Goal: Task Accomplishment & Management: Use online tool/utility

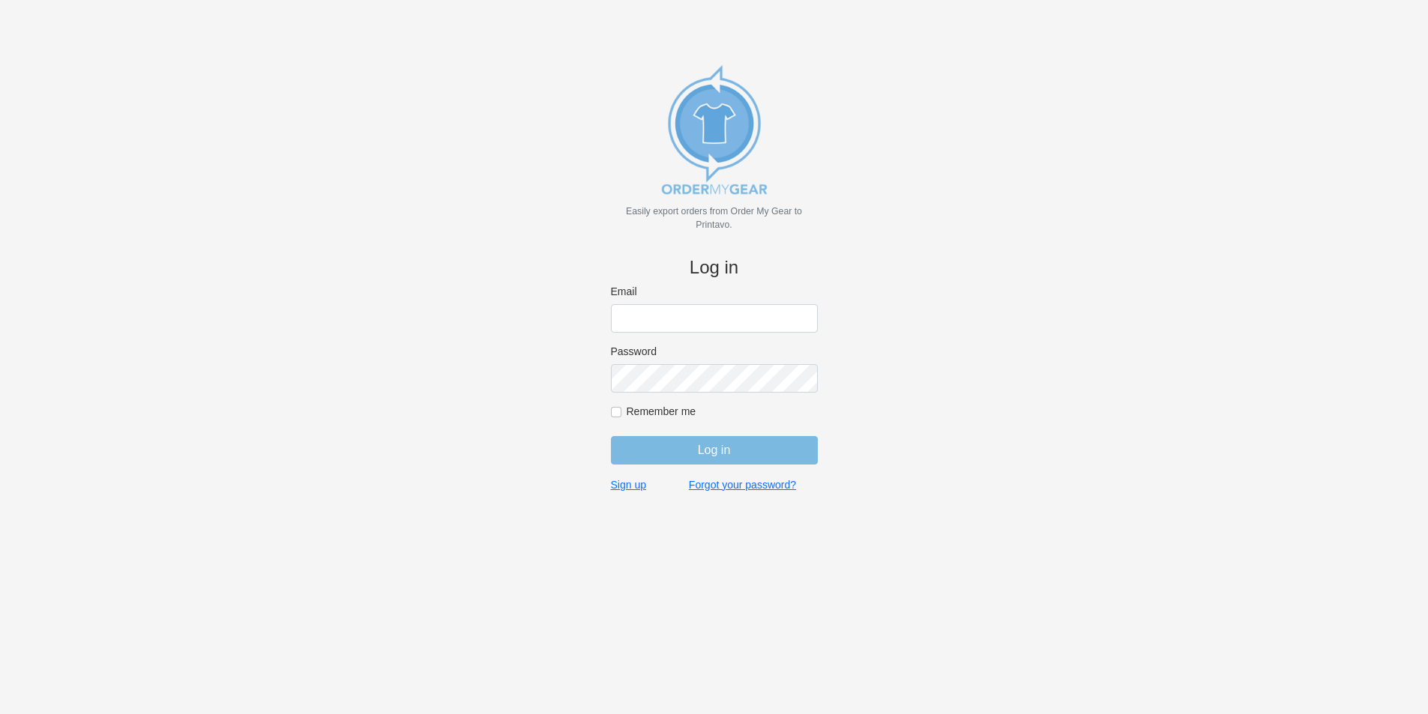
type input "jordan@jimsclothing.com"
click at [720, 447] on input "Log in" at bounding box center [714, 450] width 207 height 28
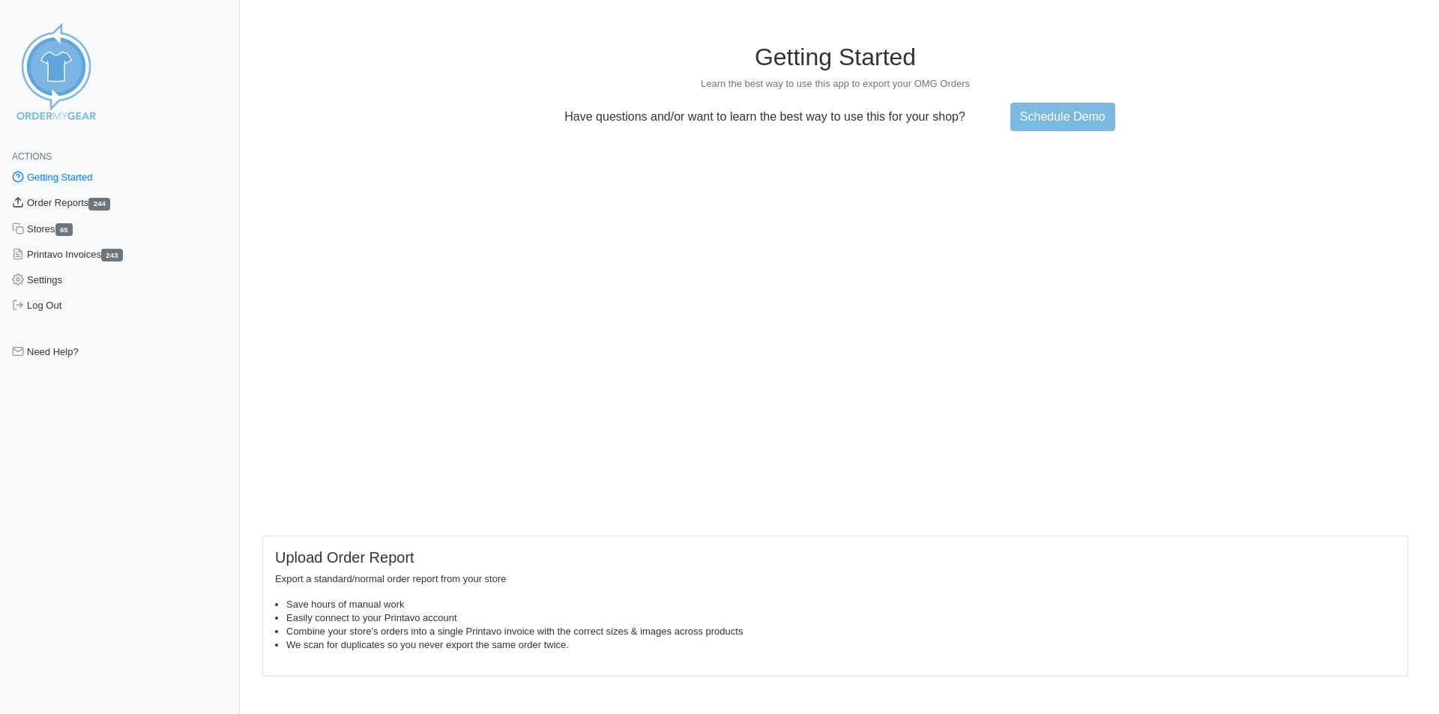
click at [75, 201] on link "Order Reports 244" at bounding box center [120, 202] width 240 height 25
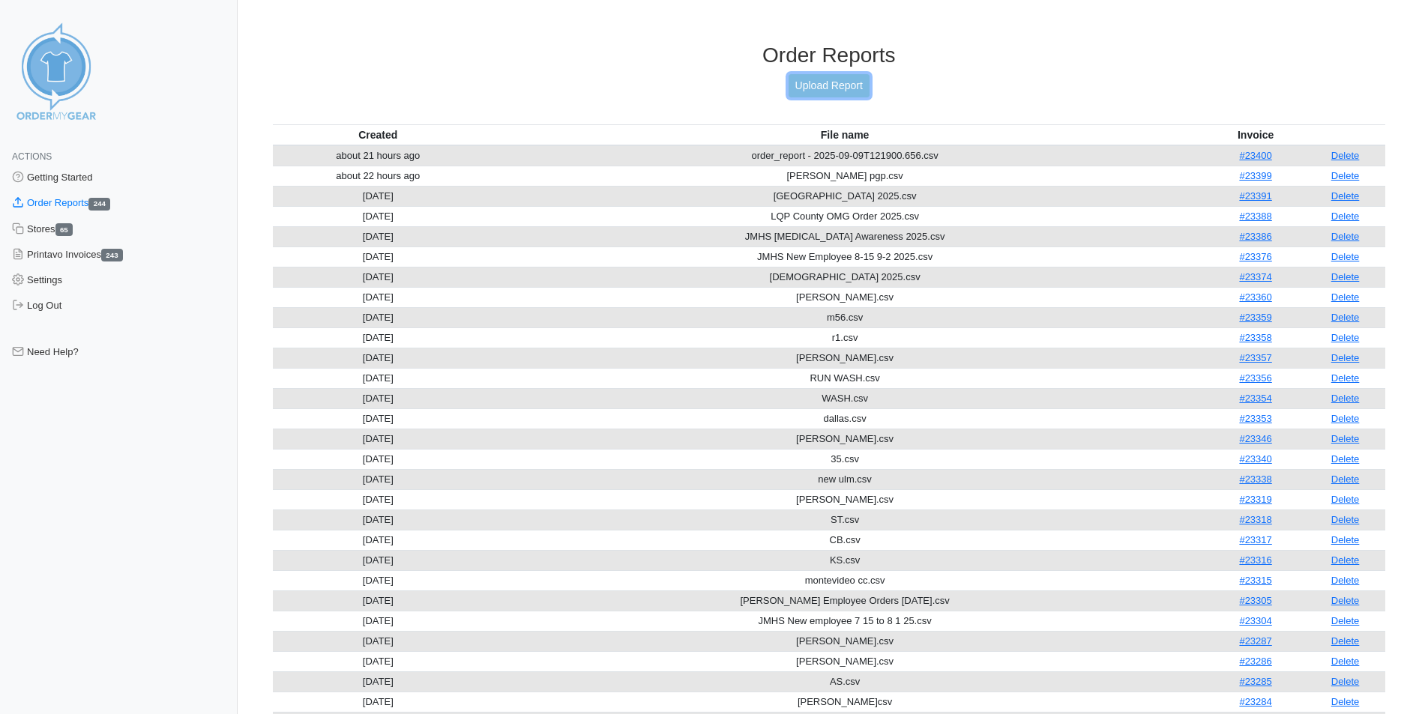
click at [854, 79] on link "Upload Report" at bounding box center [829, 85] width 81 height 23
click at [832, 83] on link "Upload Report" at bounding box center [829, 85] width 81 height 23
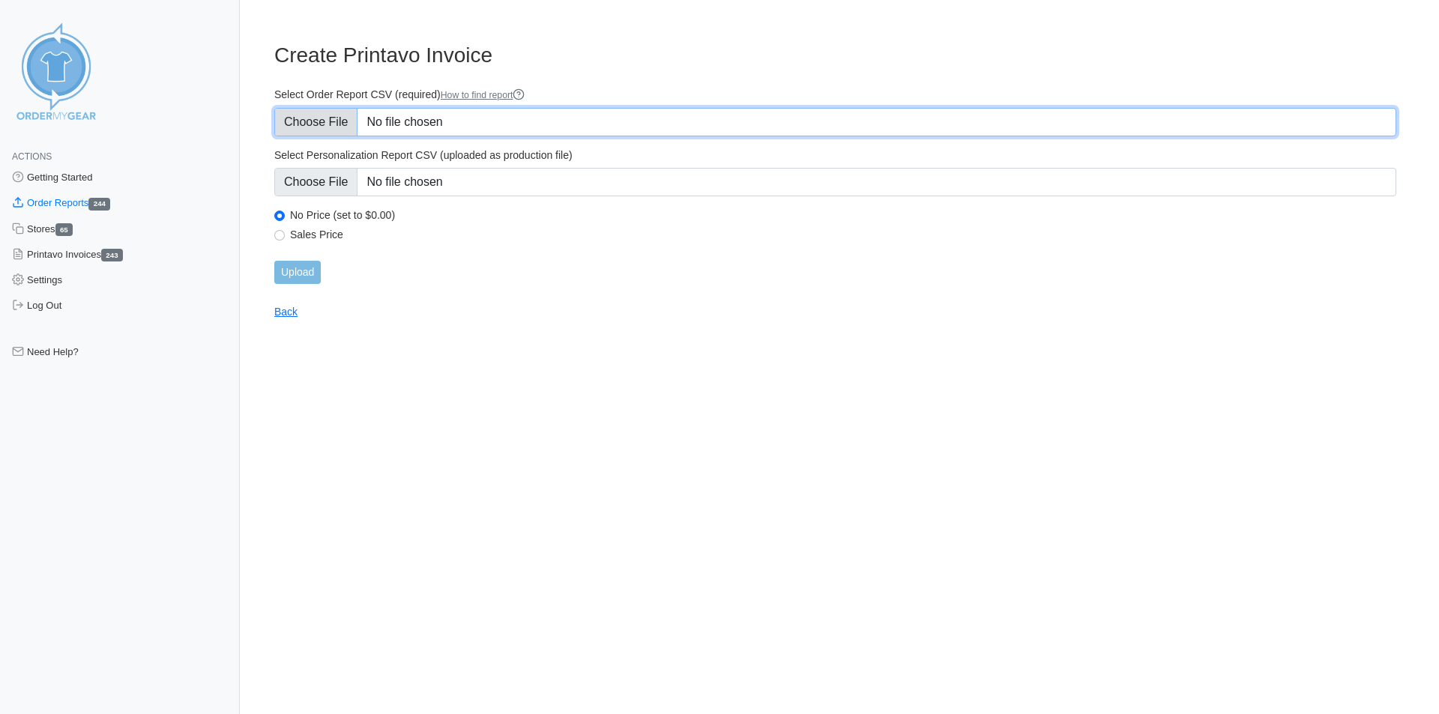
click at [485, 120] on input "Select Order Report CSV (required) How to find report" at bounding box center [835, 122] width 1122 height 28
type input "C:\fakepath\AMBER.csv"
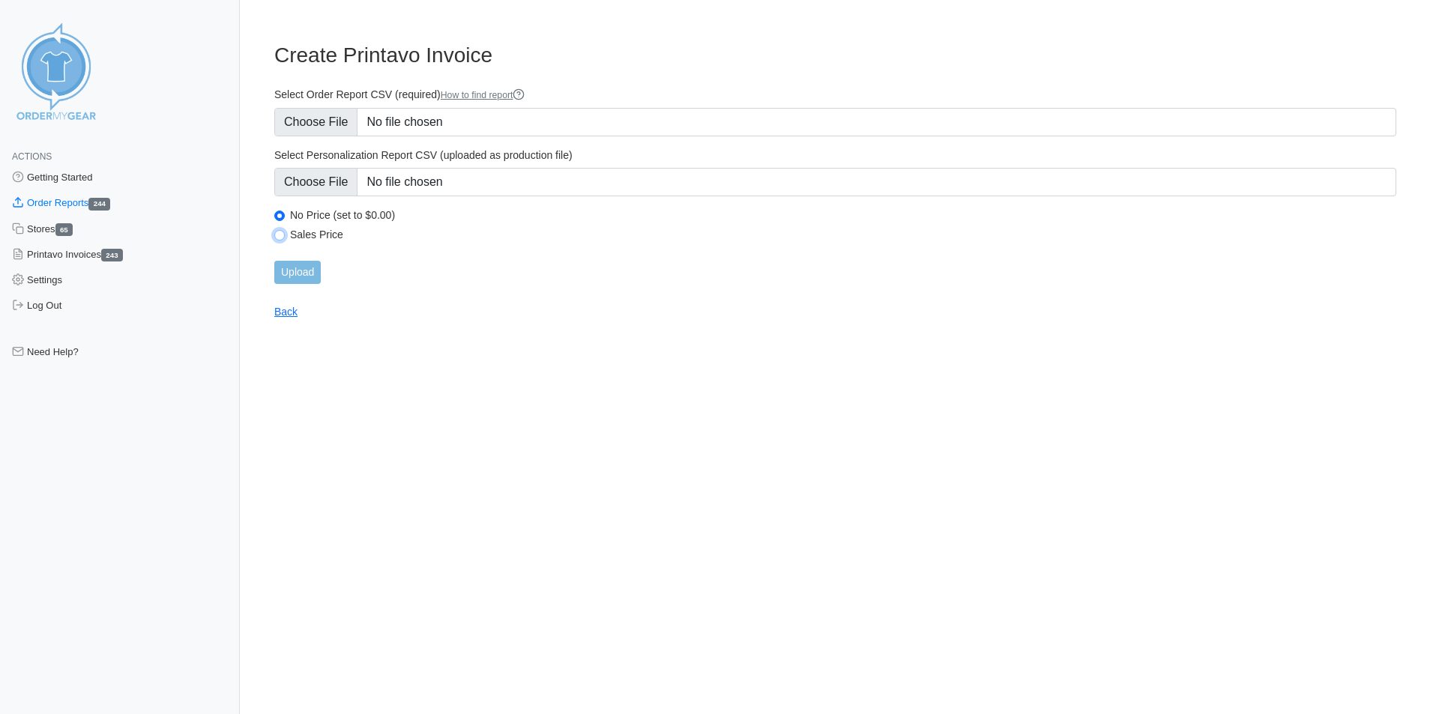
click at [281, 235] on input "Sales Price" at bounding box center [279, 235] width 10 height 10
radio input "true"
click at [298, 269] on input "Upload" at bounding box center [297, 272] width 46 height 23
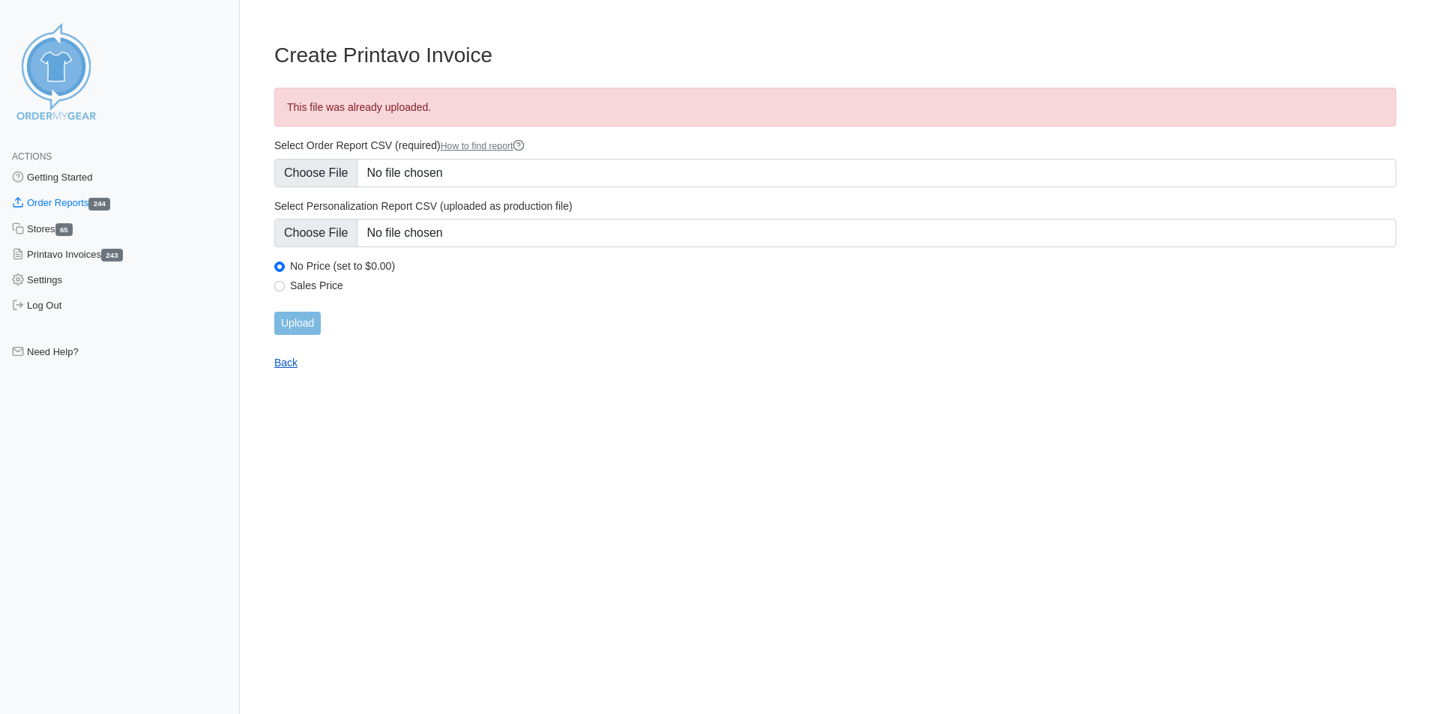
click at [287, 359] on link "Back" at bounding box center [285, 363] width 23 height 12
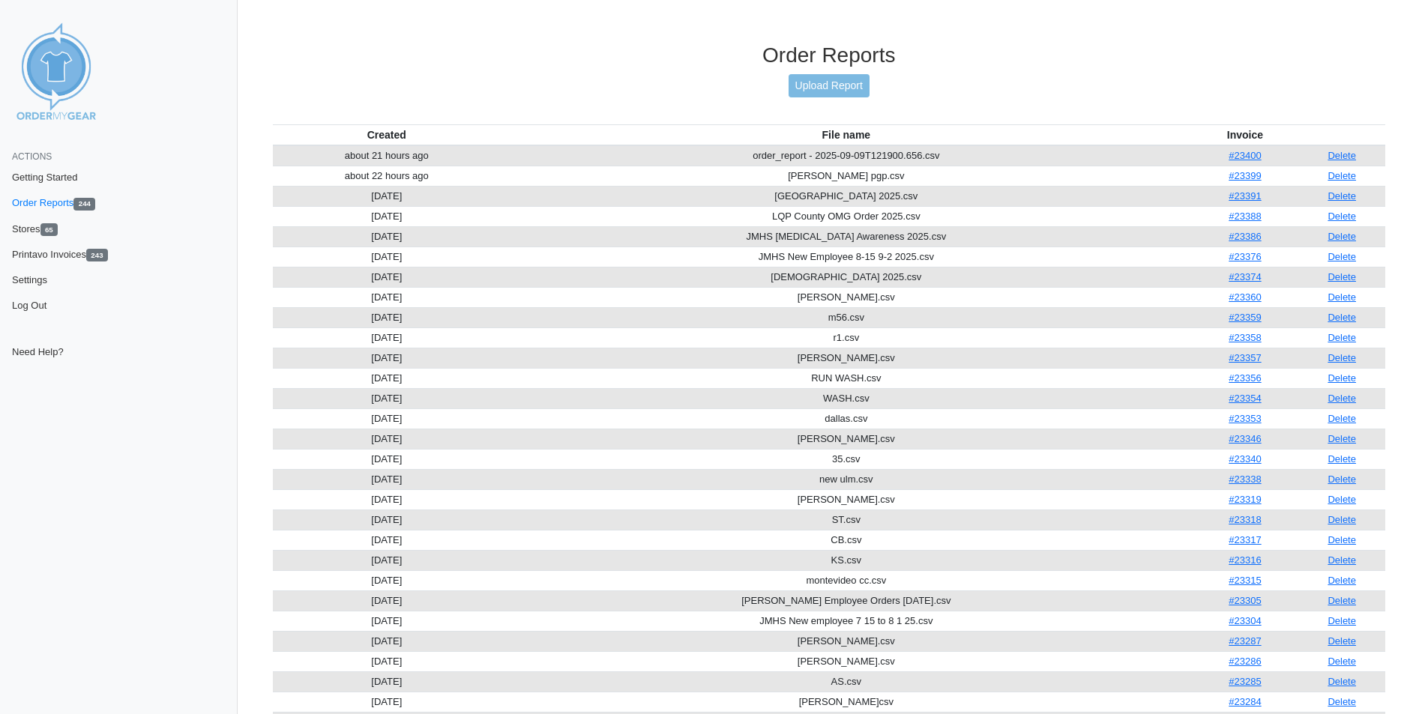
click at [830, 83] on link "Upload Report" at bounding box center [829, 85] width 81 height 23
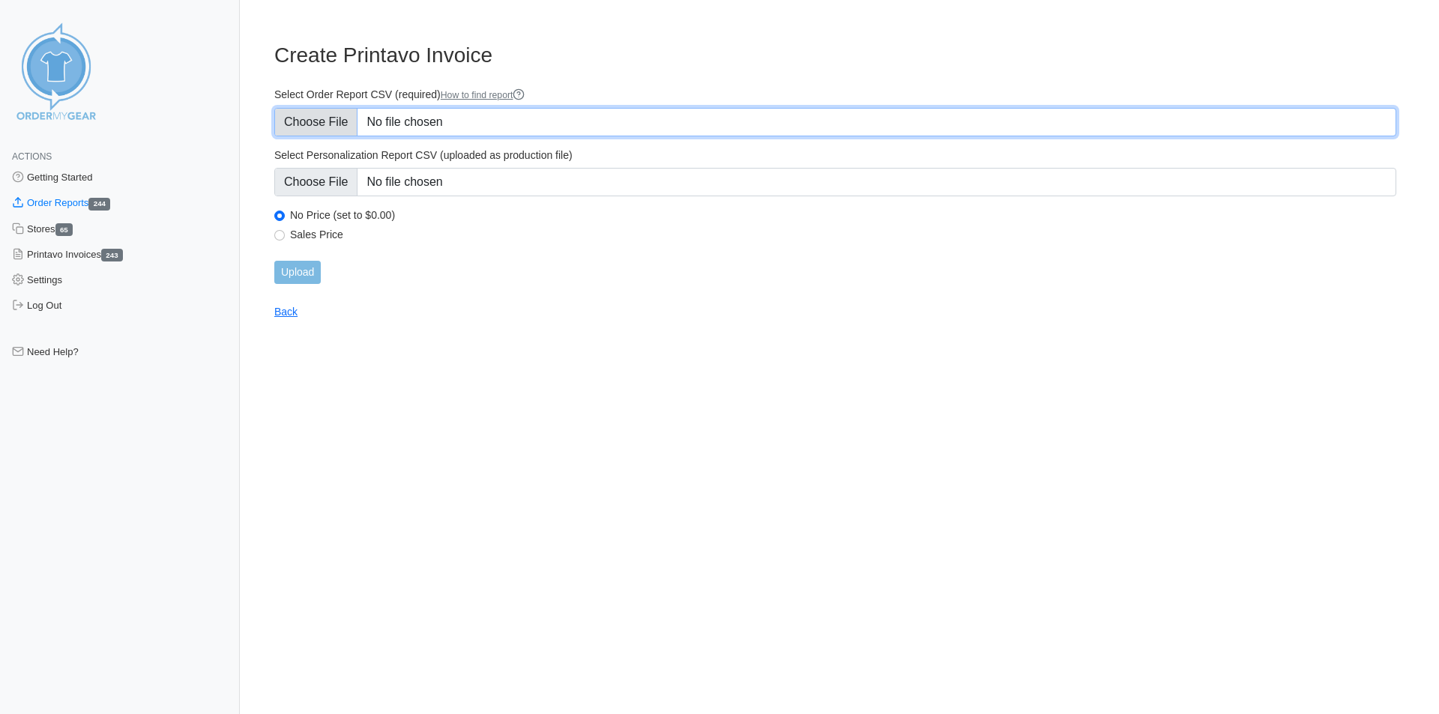
click at [466, 115] on input "Select Order Report CSV (required) How to find report" at bounding box center [835, 122] width 1122 height 28
type input "C:\fakepath\kl.csv"
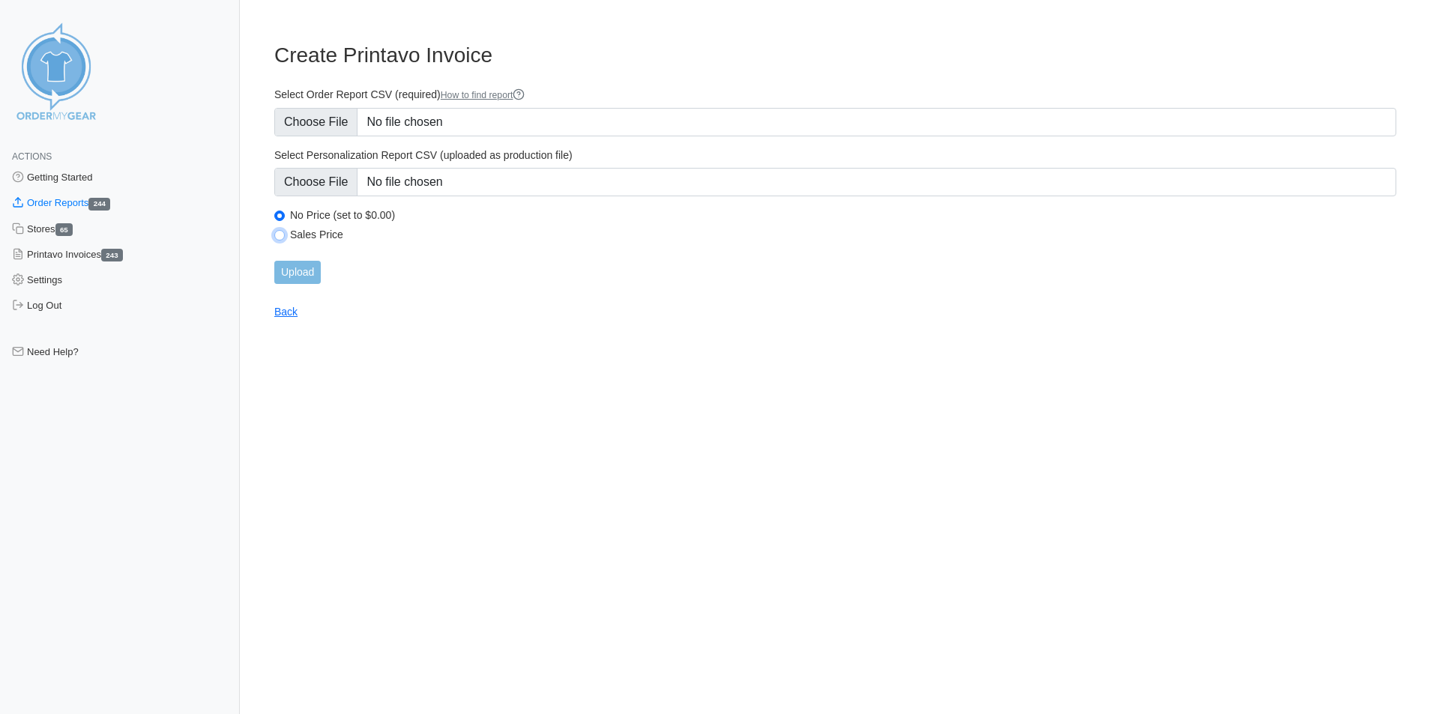
click at [281, 234] on input "Sales Price" at bounding box center [279, 235] width 10 height 10
radio input "true"
click at [304, 267] on input "Upload" at bounding box center [297, 272] width 46 height 23
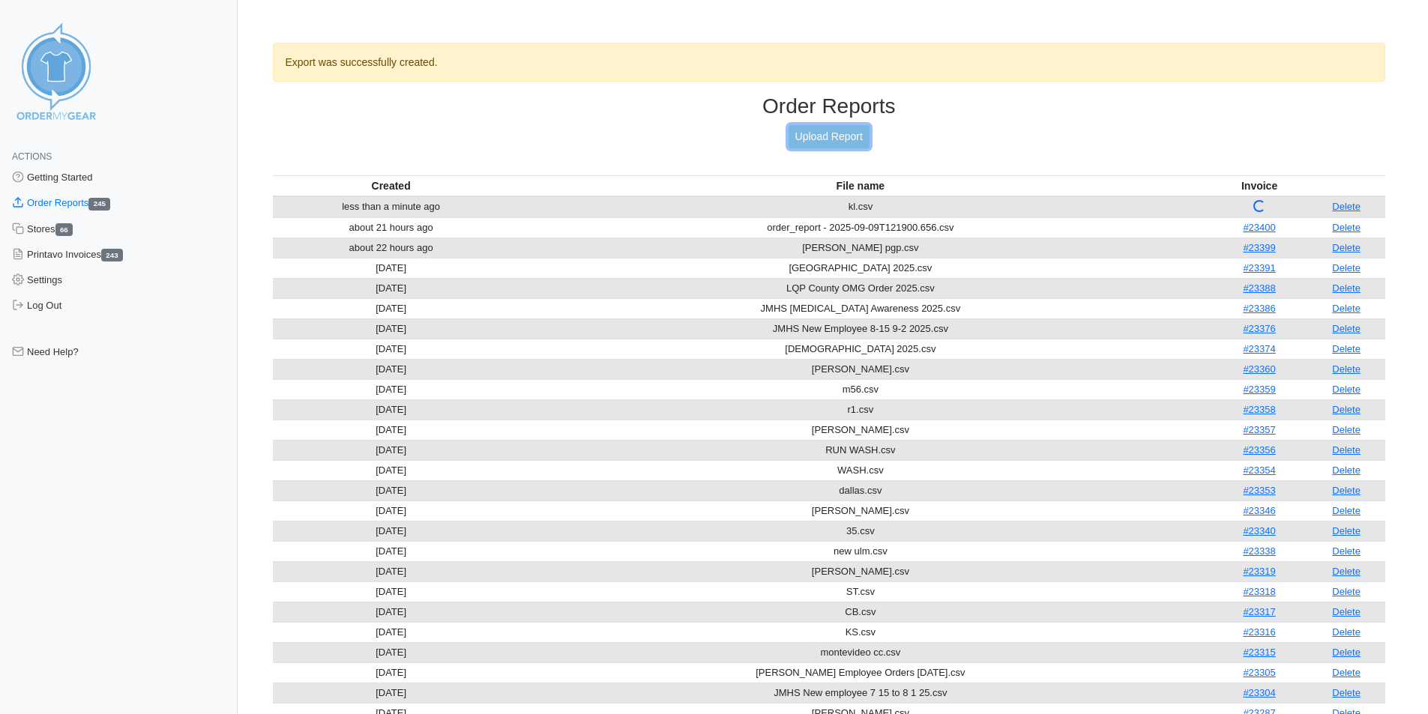
click at [818, 132] on link "Upload Report" at bounding box center [829, 136] width 81 height 23
